Goal: Information Seeking & Learning: Learn about a topic

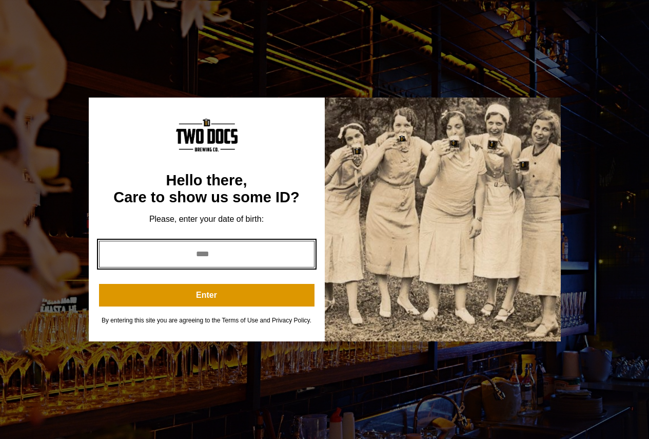
click at [206, 264] on input "year" at bounding box center [206, 254] width 215 height 27
click at [209, 254] on input "year" at bounding box center [206, 254] width 215 height 27
type input "*"
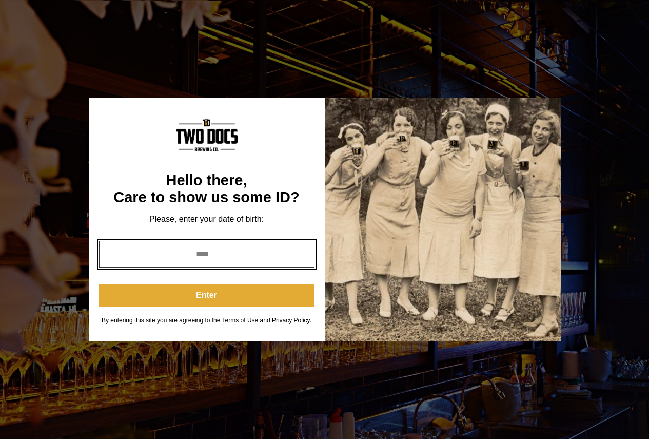
type input "****"
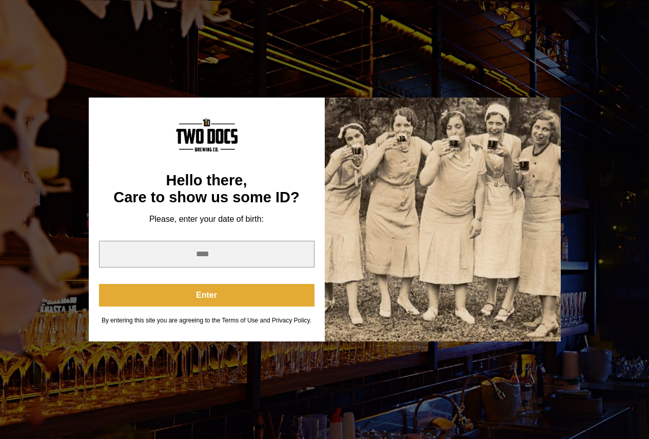
click at [266, 288] on button "Enter" at bounding box center [206, 295] width 215 height 23
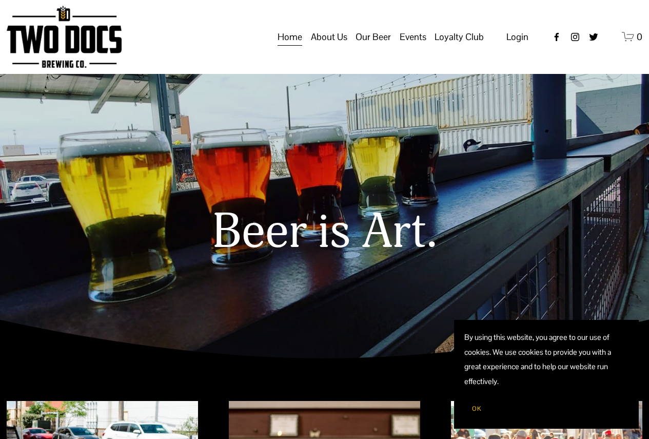
click at [0, 0] on span "Taproom Menu" at bounding box center [0, 0] width 0 height 0
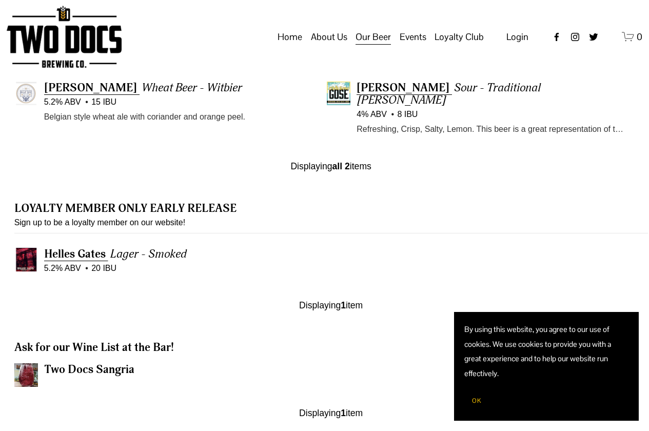
scroll to position [899, 0]
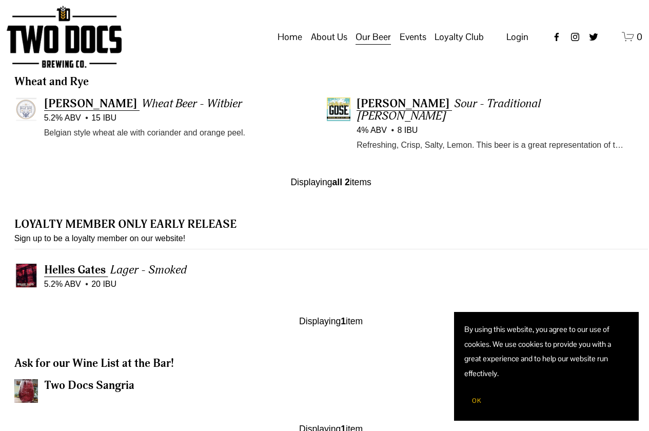
click at [0, 0] on span "Calendar" at bounding box center [0, 0] width 0 height 0
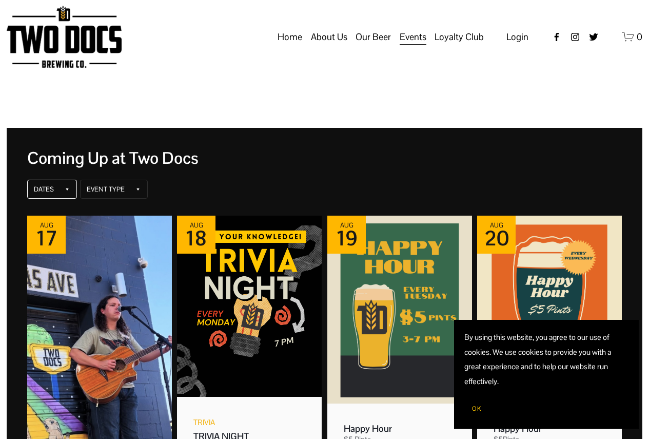
click at [58, 193] on div "Dates" at bounding box center [52, 189] width 50 height 19
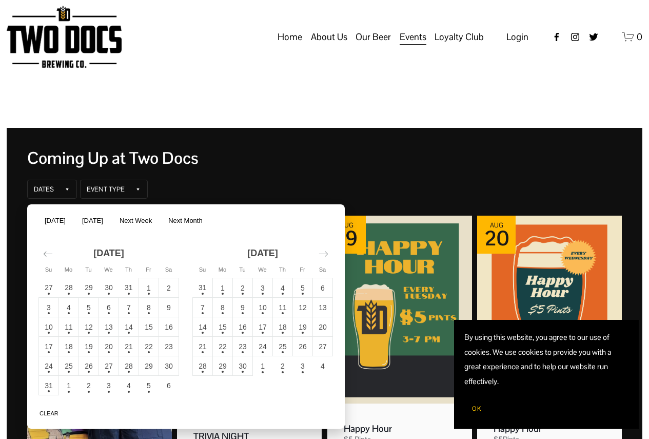
click at [127, 329] on td "14" at bounding box center [129, 326] width 20 height 19
click at [331, 411] on button "Apply" at bounding box center [320, 411] width 30 height 12
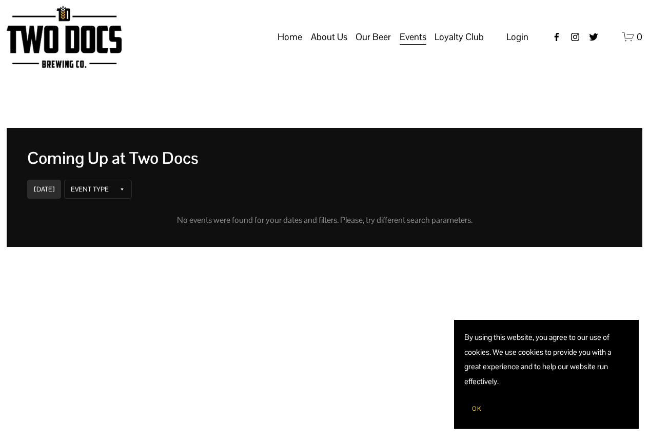
click at [571, 41] on use "instagram-unauth" at bounding box center [575, 37] width 8 height 8
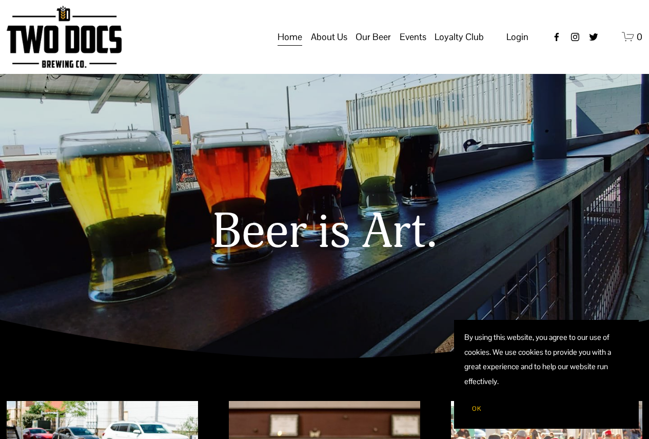
click at [0, 0] on span "Vendors & Musicians" at bounding box center [0, 0] width 0 height 0
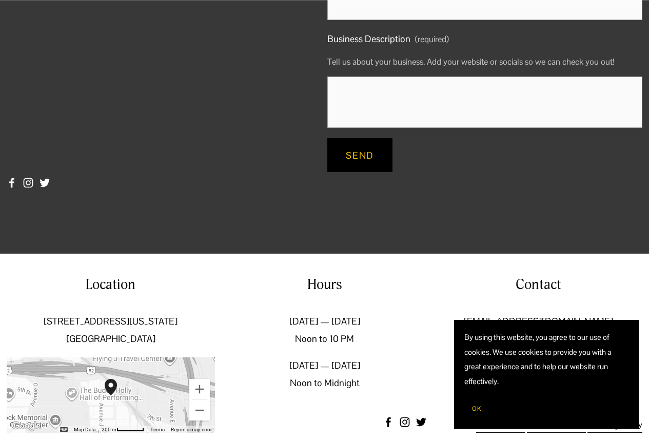
scroll to position [956, 0]
